Goal: Find specific page/section: Find specific page/section

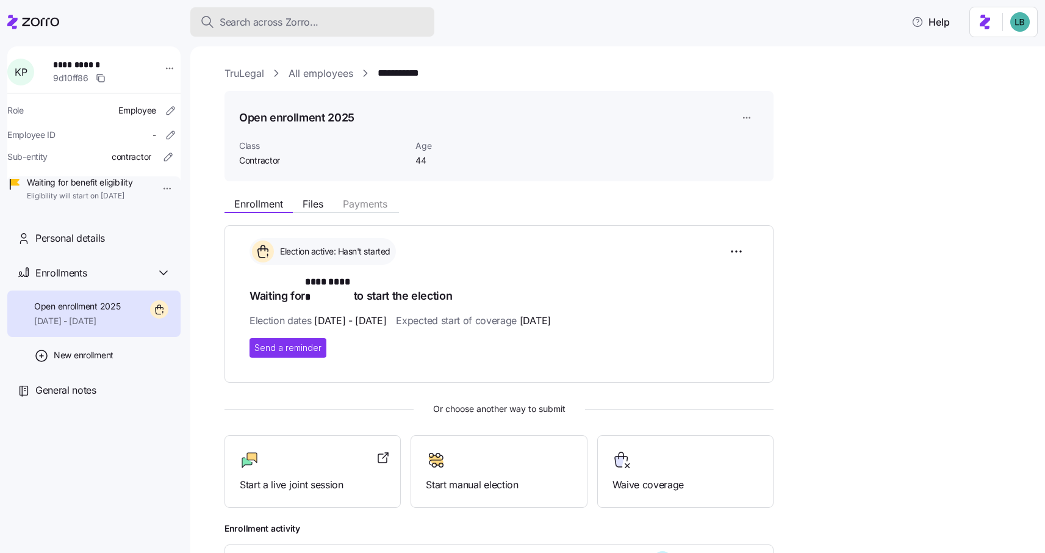
click at [254, 24] on span "Search across Zorro..." at bounding box center [269, 22] width 99 height 15
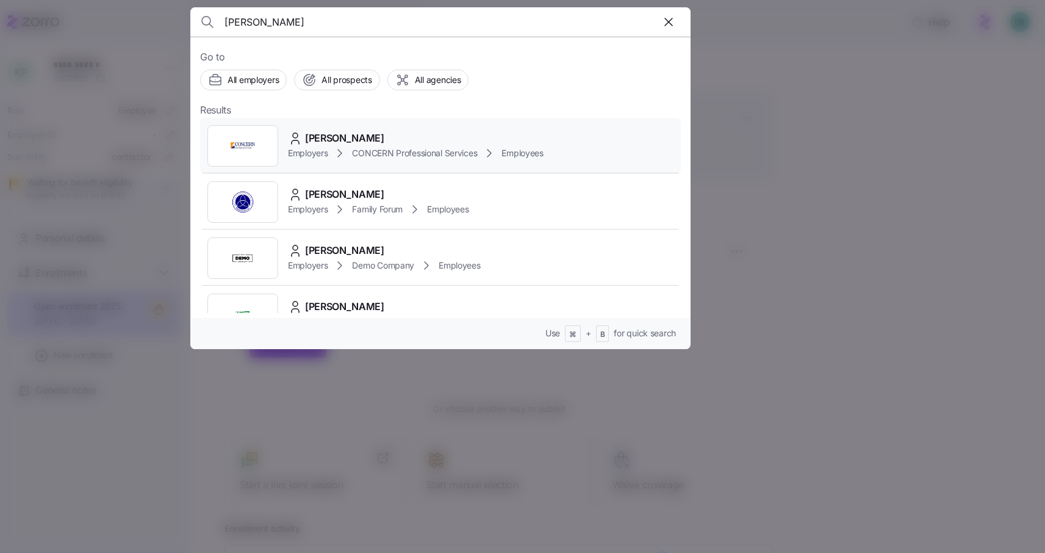
type input "trista bennet"
click at [323, 137] on span "[PERSON_NAME]" at bounding box center [344, 138] width 79 height 15
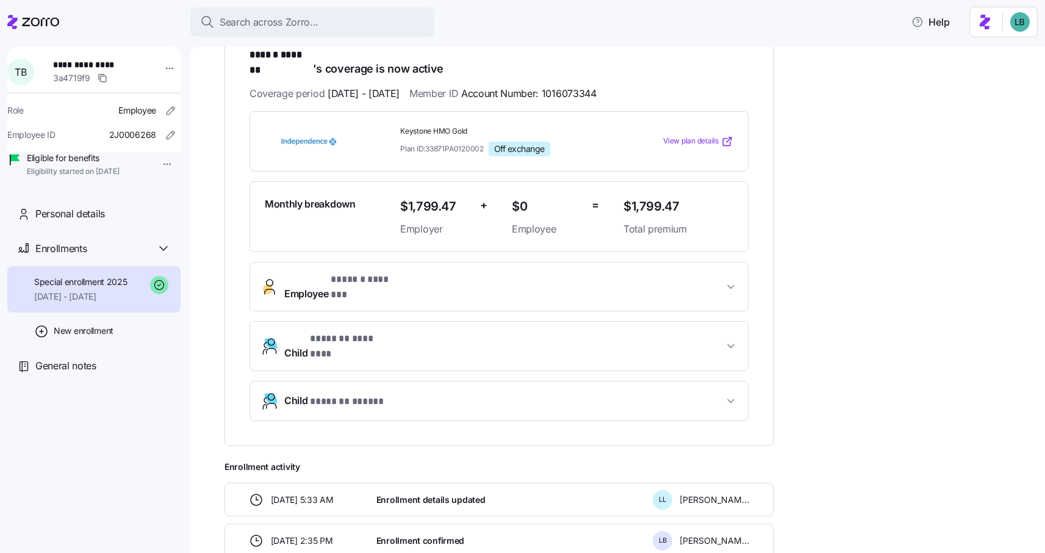
scroll to position [228, 0]
